Goal: Task Accomplishment & Management: Manage account settings

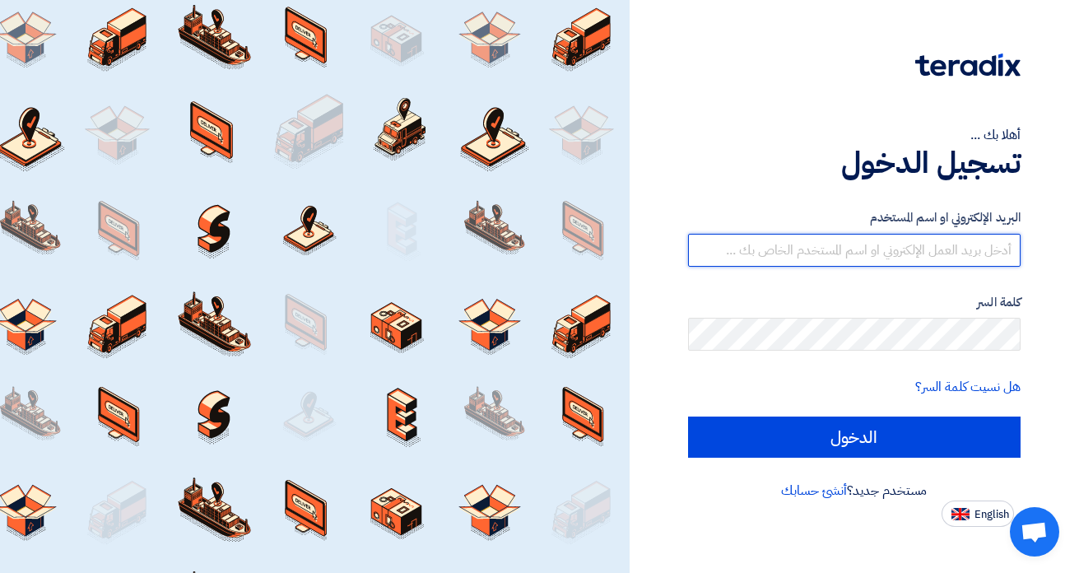
click at [833, 253] on input "text" at bounding box center [854, 250] width 333 height 33
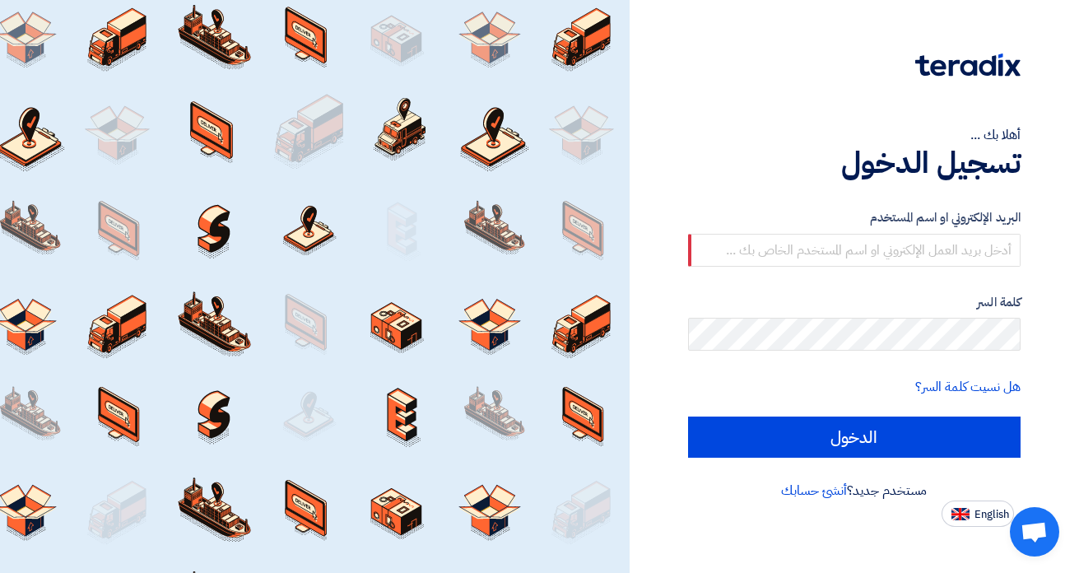
click at [760, 202] on div "البريد الإلكتروني او اسم [PERSON_NAME] كلمة السر هل نسيت كلمة السر؟ الدخول" at bounding box center [854, 333] width 333 height 296
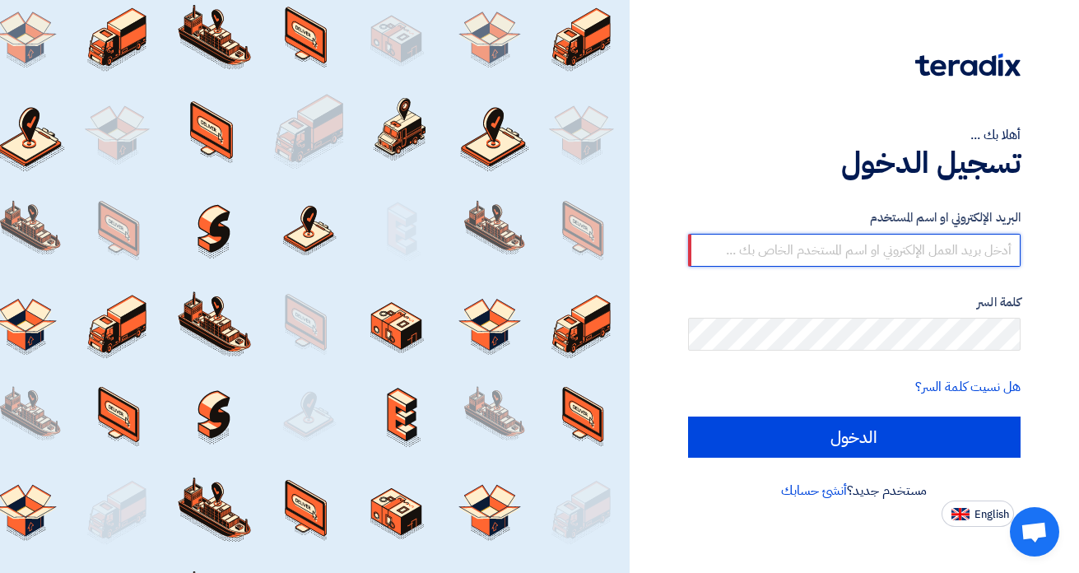
click at [841, 259] on input "text" at bounding box center [854, 250] width 333 height 33
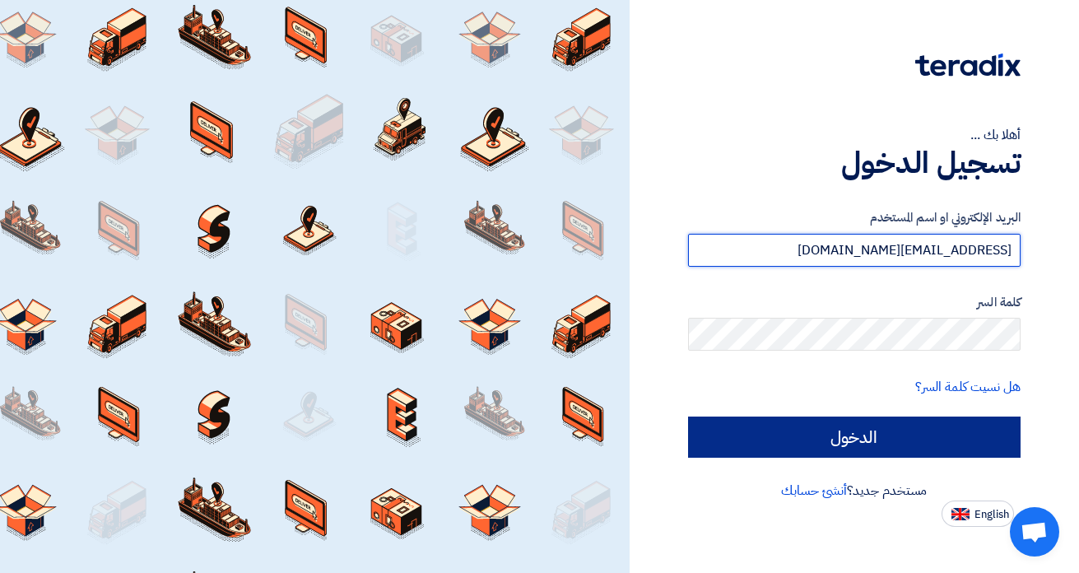
type input "[EMAIL_ADDRESS][DOMAIN_NAME]"
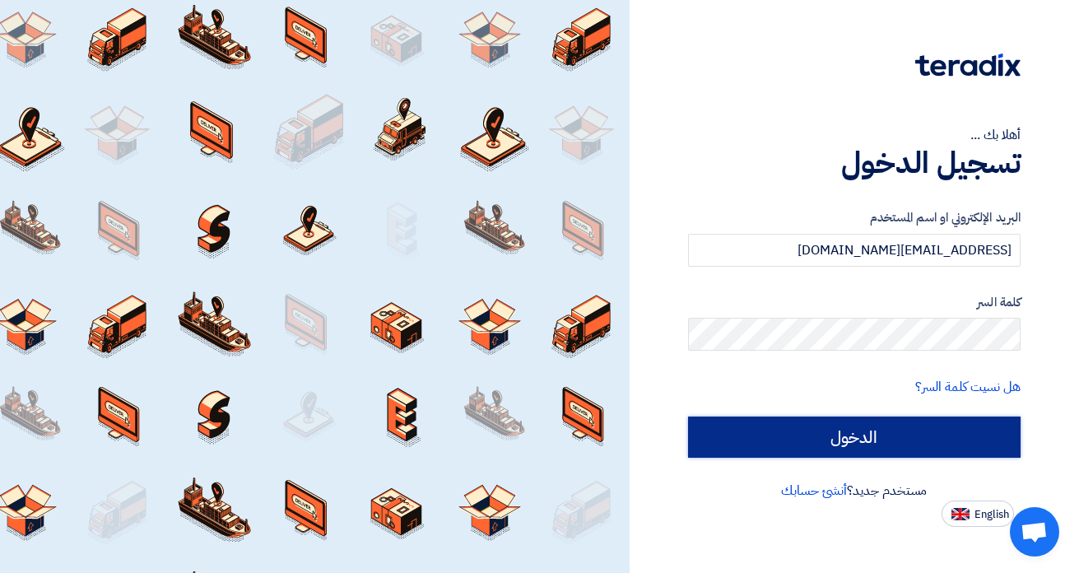
click at [832, 445] on input "الدخول" at bounding box center [854, 437] width 333 height 41
type input "Sign in"
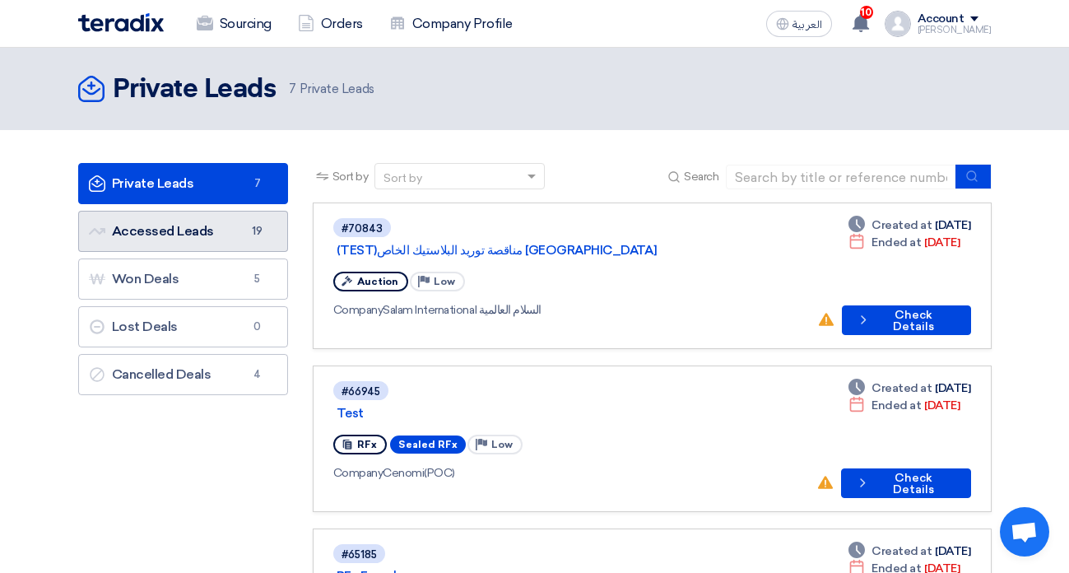
click at [240, 233] on link "Accessed Leads Accessed Leads 19" at bounding box center [183, 231] width 210 height 41
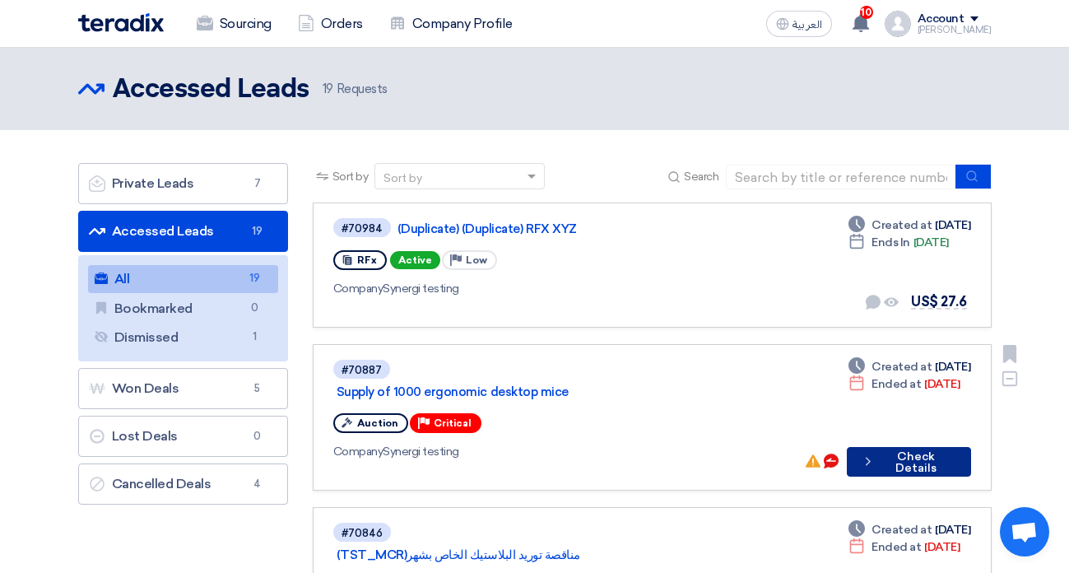
click at [883, 466] on button "Check details Check Details" at bounding box center [909, 462] width 124 height 30
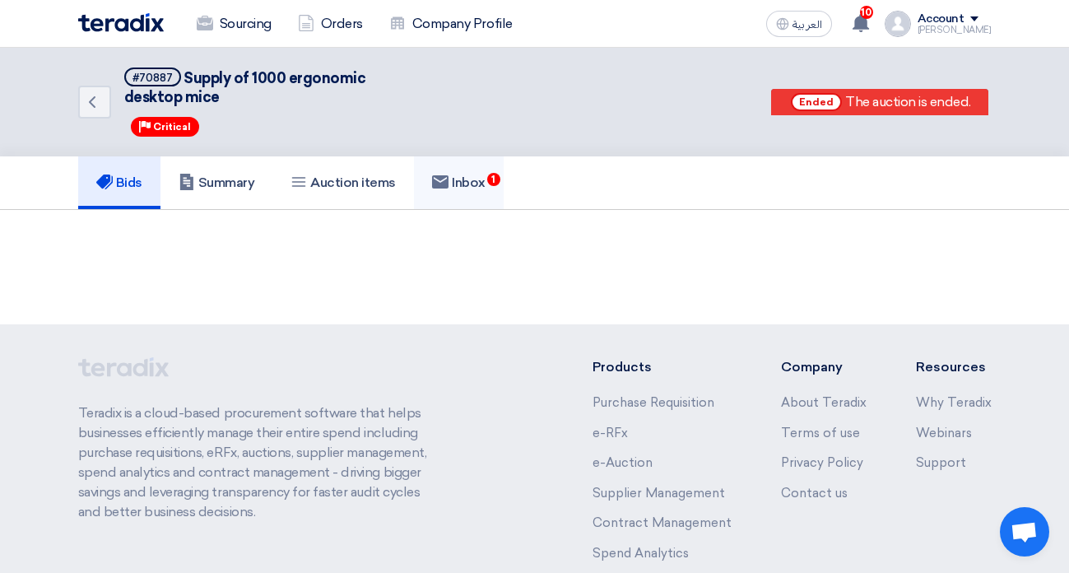
click at [480, 184] on h5 "Inbox 1" at bounding box center [459, 183] width 54 height 16
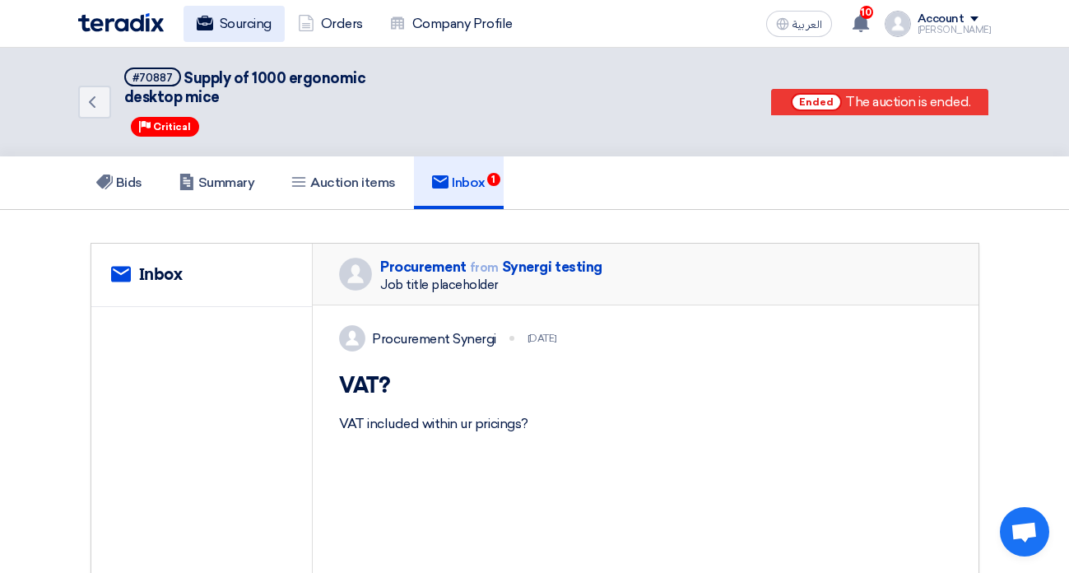
click at [254, 19] on link "Sourcing" at bounding box center [234, 24] width 101 height 36
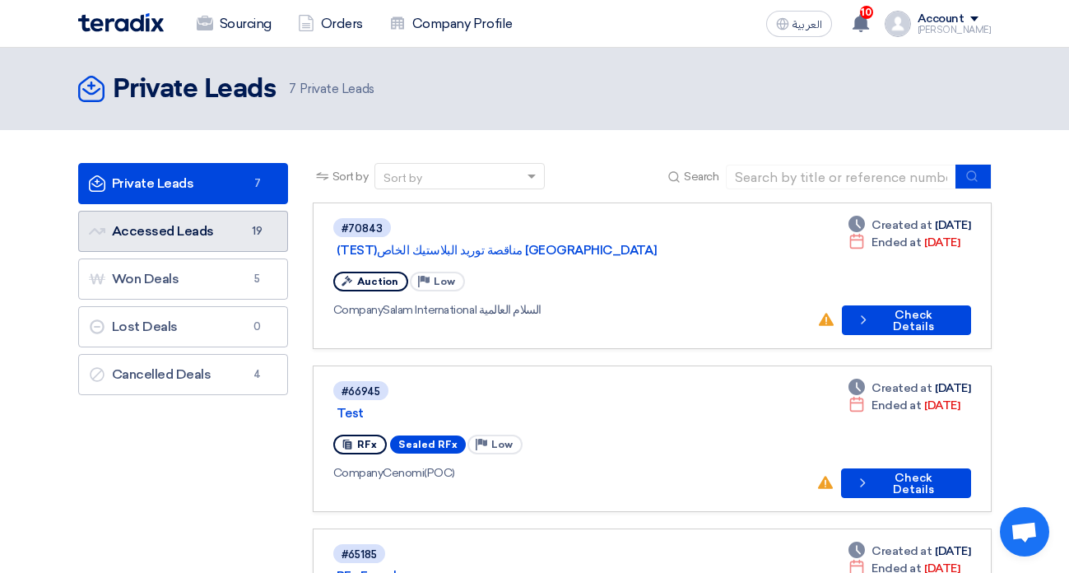
click at [195, 221] on link "Accessed Leads Accessed Leads 19" at bounding box center [183, 231] width 210 height 41
